Goal: Transaction & Acquisition: Purchase product/service

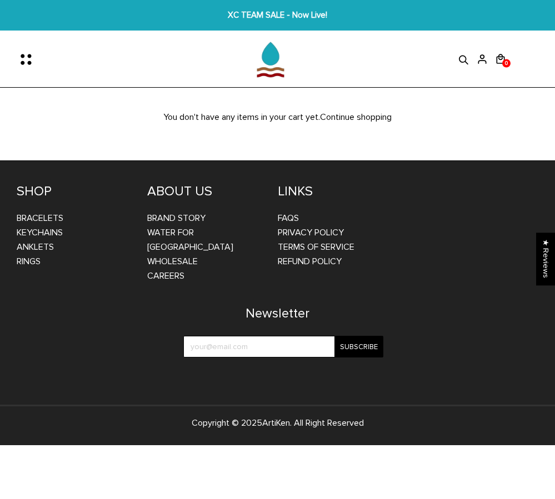
click at [22, 59] on icon "Menu" at bounding box center [29, 59] width 23 height 23
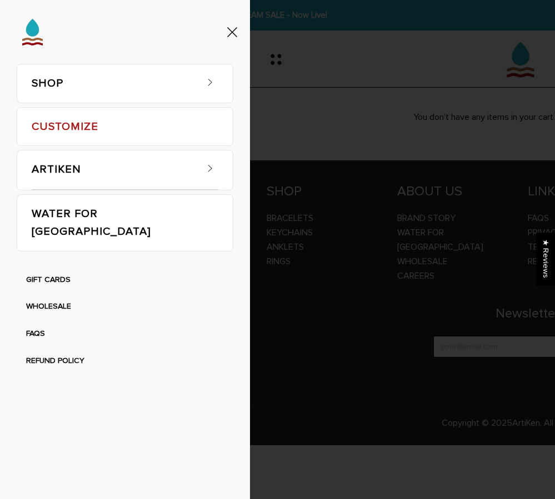
click at [74, 87] on link "SHOP" at bounding box center [114, 83] width 164 height 38
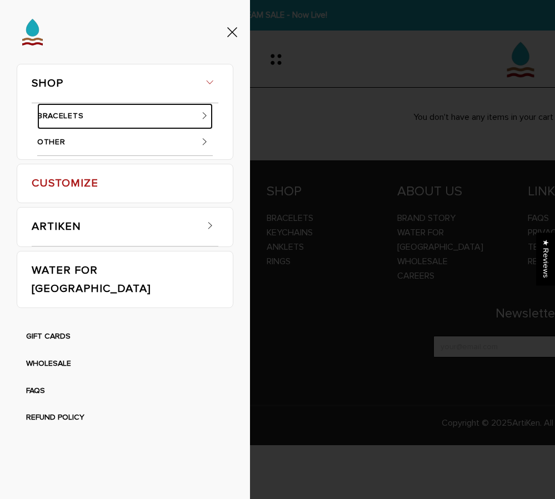
click at [72, 114] on link "BRACELETS" at bounding box center [124, 116] width 175 height 27
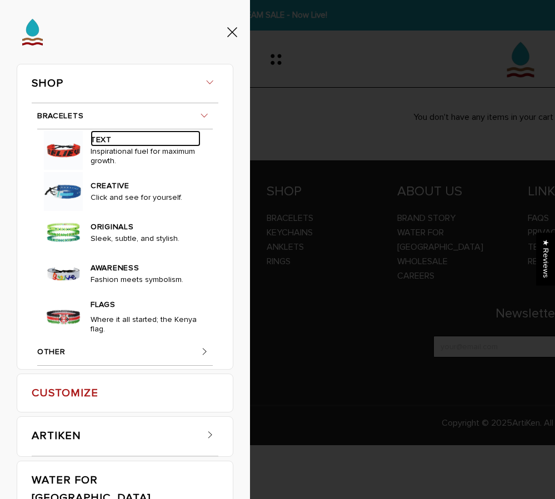
click at [104, 138] on link "TEXT" at bounding box center [146, 138] width 110 height 16
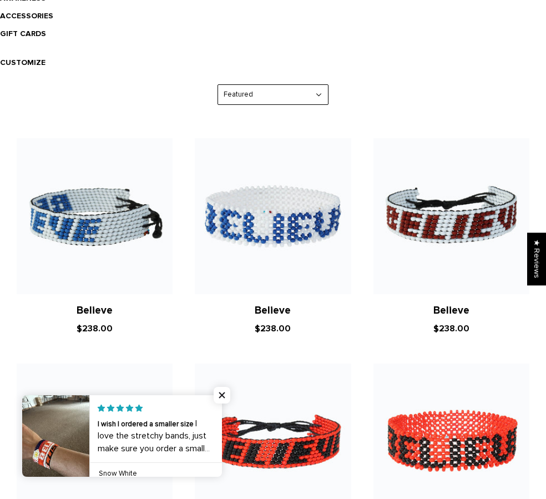
scroll to position [333, 0]
